Goal: Task Accomplishment & Management: Manage account settings

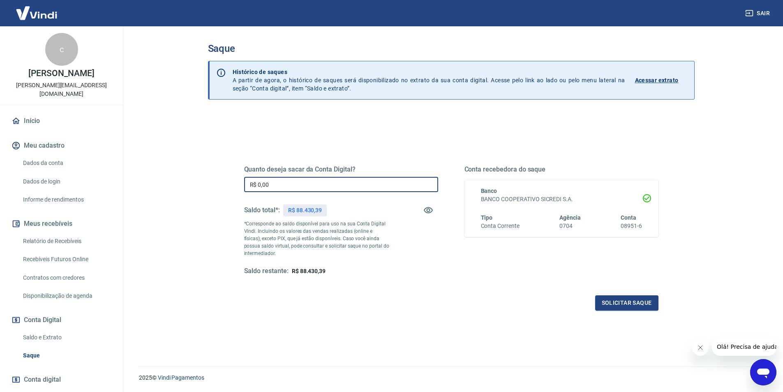
click at [305, 184] on input "R$ 0,00" at bounding box center [341, 184] width 194 height 15
type input "R$ 88.000,00"
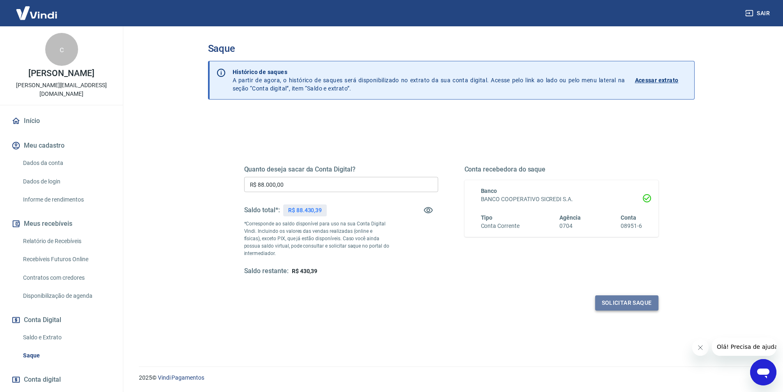
click at [631, 305] on button "Solicitar saque" at bounding box center [626, 302] width 63 height 15
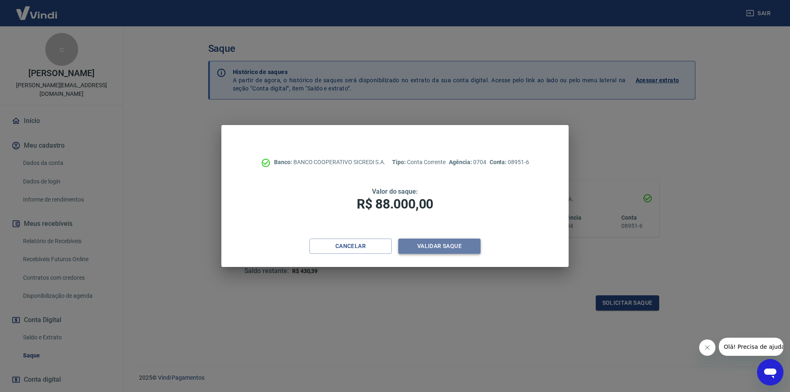
click at [448, 246] on button "Validar saque" at bounding box center [439, 246] width 82 height 15
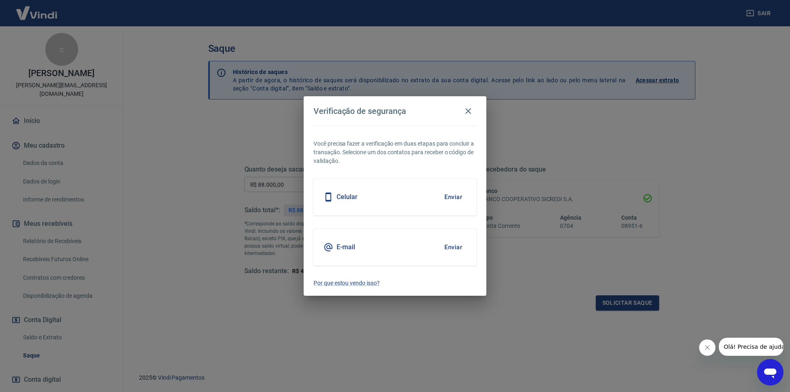
click at [454, 195] on button "Enviar" at bounding box center [453, 196] width 27 height 17
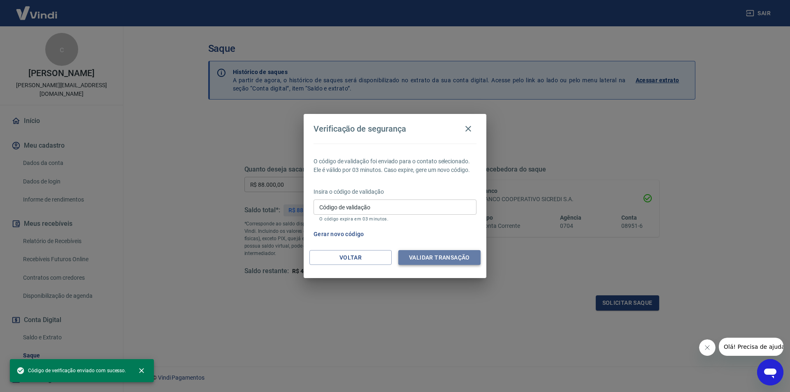
click at [452, 254] on button "Validar transação" at bounding box center [439, 257] width 82 height 15
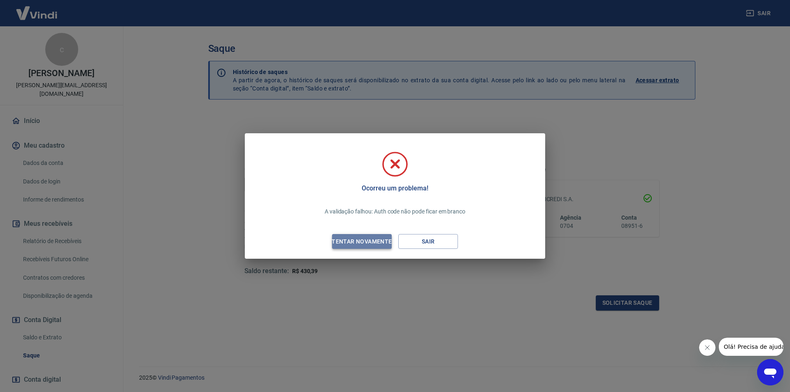
click at [375, 241] on div "Tentar novamente" at bounding box center [362, 241] width 80 height 10
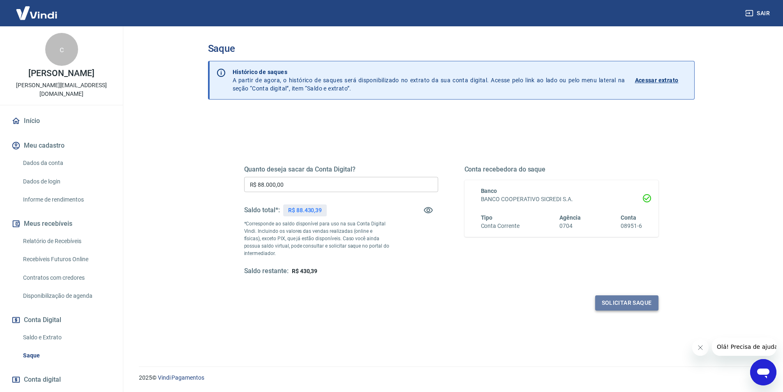
click at [615, 306] on button "Solicitar saque" at bounding box center [626, 302] width 63 height 15
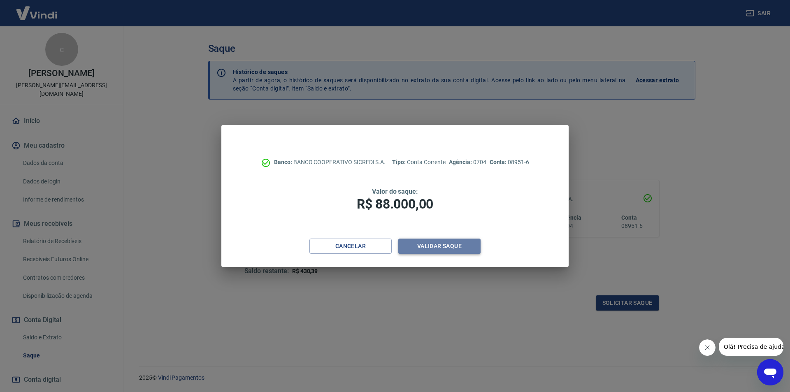
click at [459, 248] on button "Validar saque" at bounding box center [439, 246] width 82 height 15
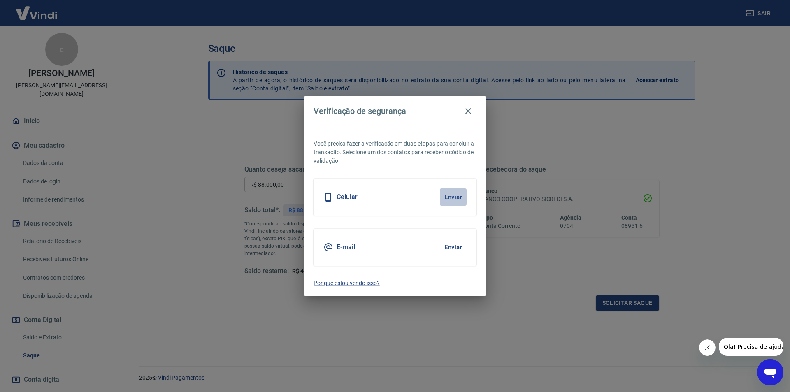
click at [447, 200] on button "Enviar" at bounding box center [453, 196] width 27 height 17
click at [455, 199] on button "Enviar" at bounding box center [453, 196] width 27 height 17
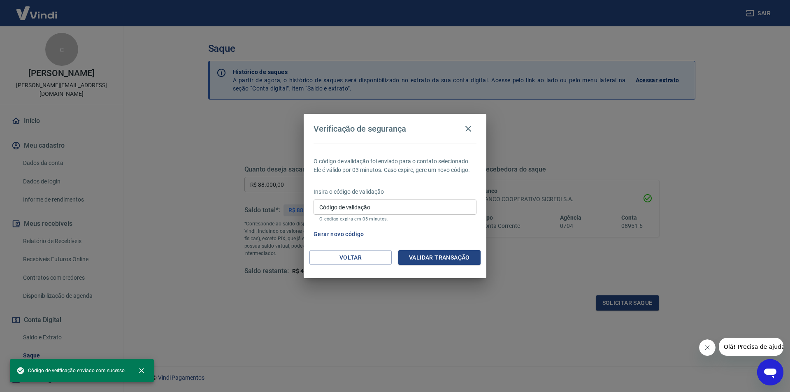
click at [453, 202] on input "Código de validação" at bounding box center [394, 206] width 163 height 15
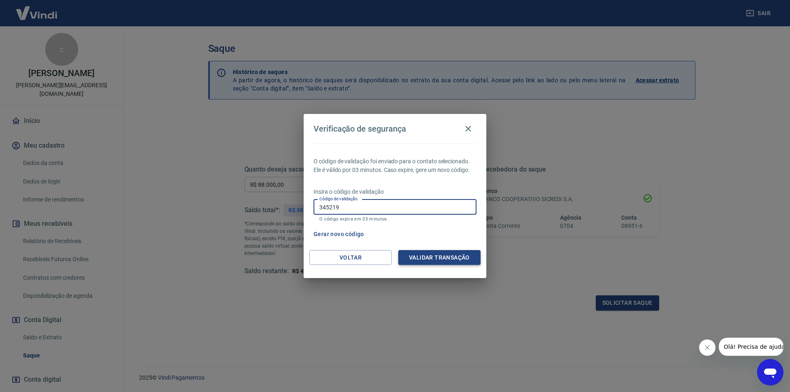
type input "345219"
click at [466, 254] on button "Validar transação" at bounding box center [439, 257] width 82 height 15
